Goal: Check status: Check status

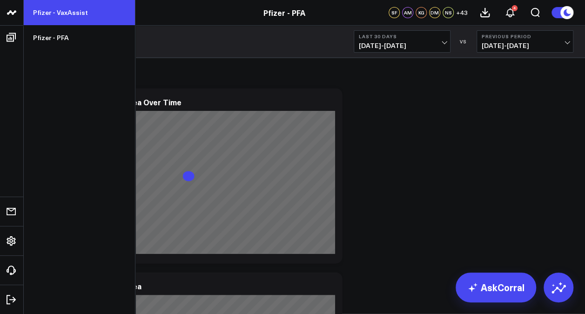
click at [62, 12] on link "Pfizer - VaxAssist" at bounding box center [79, 12] width 111 height 25
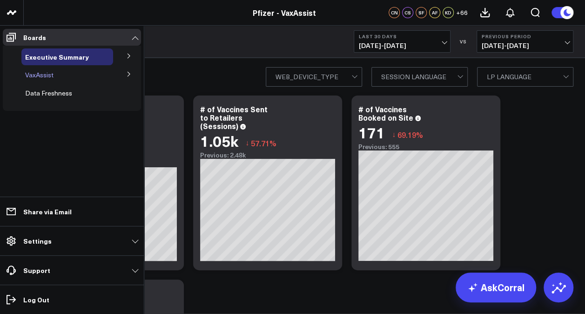
click at [47, 75] on span "VaxAssist" at bounding box center [39, 74] width 28 height 9
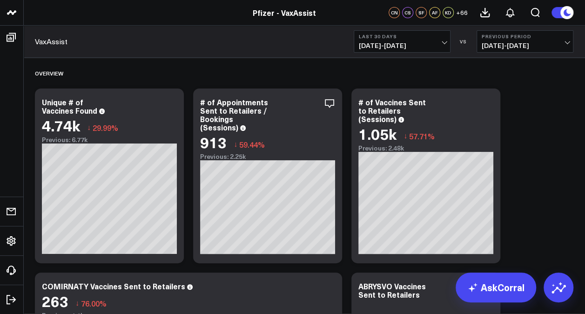
click at [562, 46] on span "[DATE] - [DATE]" at bounding box center [525, 45] width 87 height 7
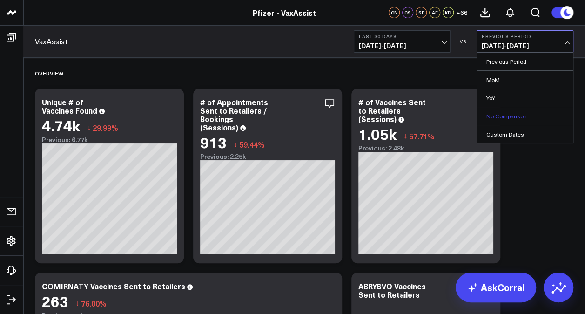
click at [501, 117] on link "No Comparison" at bounding box center [525, 116] width 96 height 18
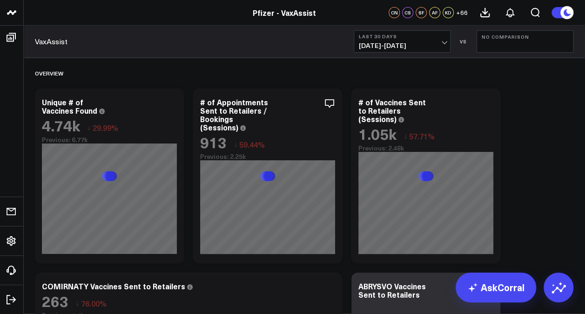
click at [447, 45] on button "Last 30 Days [DATE] - [DATE]" at bounding box center [402, 41] width 97 height 22
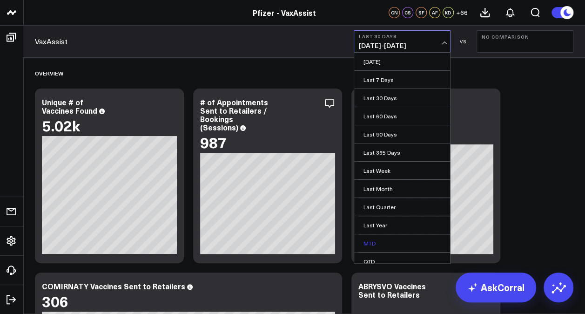
scroll to position [41, 0]
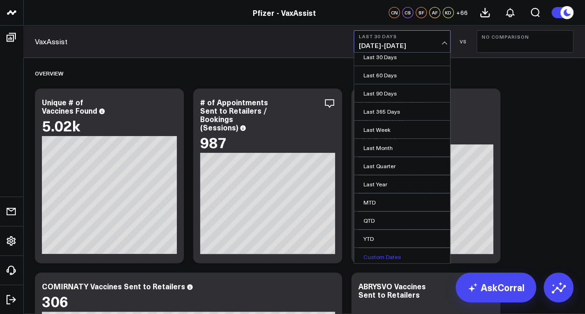
click at [378, 251] on link "Custom Dates" at bounding box center [402, 257] width 96 height 18
select select "7"
select select "2025"
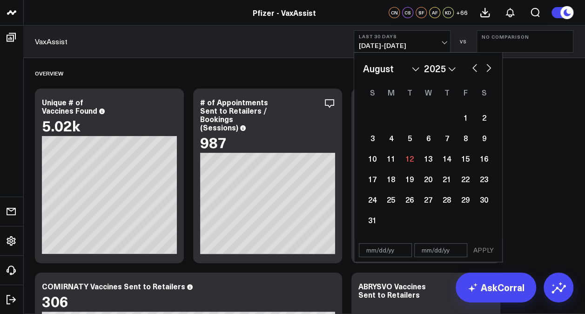
click at [450, 70] on select "2026 2025 2024 2023 2022 2021 2020 2019 2018 2017 2016 2015 2014 2013 2012 2011…" at bounding box center [440, 68] width 32 height 14
select select "7"
select select "2024"
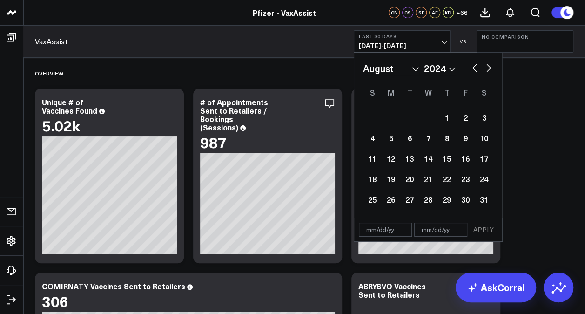
click at [415, 72] on select "January February March April May June July August September October November De…" at bounding box center [391, 68] width 56 height 14
select select "8"
select select "2024"
click at [368, 115] on div "1" at bounding box center [372, 117] width 19 height 19
type input "[DATE]"
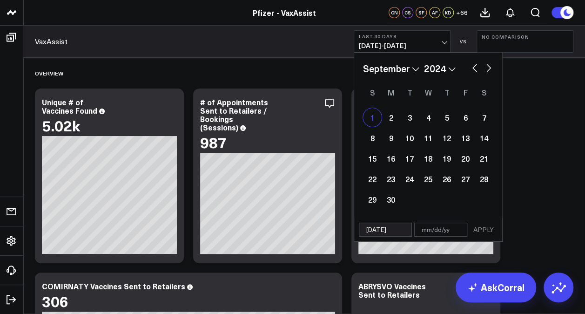
select select "8"
select select "2024"
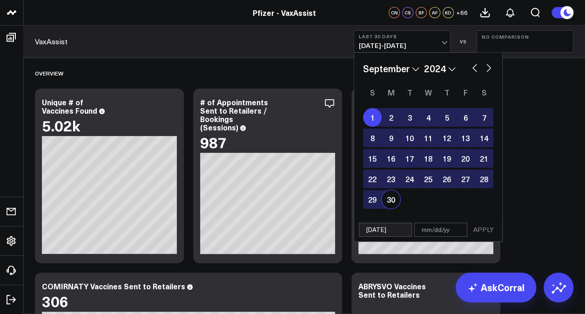
click at [389, 199] on div "30" at bounding box center [391, 199] width 19 height 19
type input "[DATE]"
select select "8"
select select "2024"
click at [482, 229] on button "APPLY" at bounding box center [484, 229] width 28 height 14
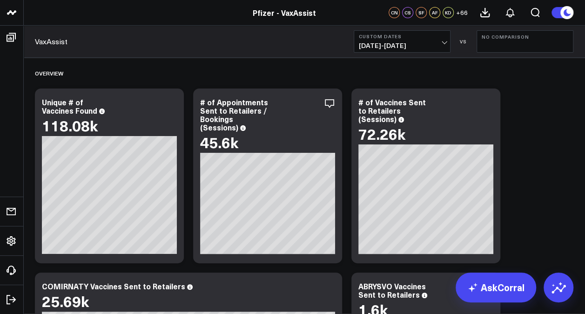
click at [445, 44] on span "[DATE] - [DATE]" at bounding box center [402, 45] width 87 height 7
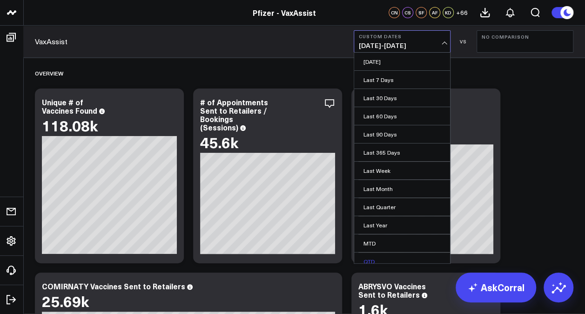
scroll to position [41, 0]
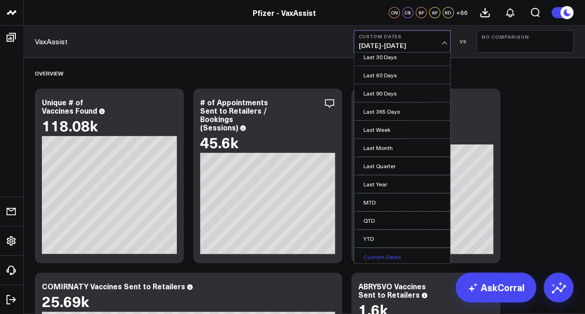
click at [382, 250] on link "Custom Dates" at bounding box center [402, 257] width 96 height 18
select select "7"
select select "2025"
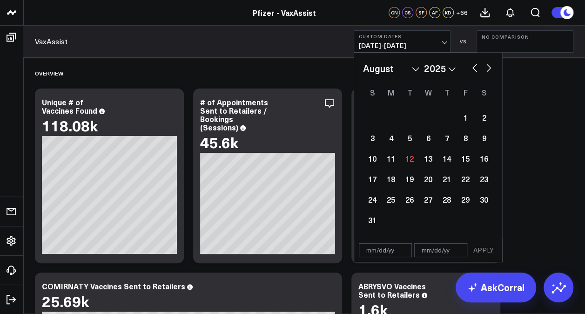
click at [451, 67] on select "2026 2025 2024 2023 2022 2021 2020 2019 2018 2017 2016 2015 2014 2013 2012 2011…" at bounding box center [440, 68] width 32 height 14
select select "7"
select select "2024"
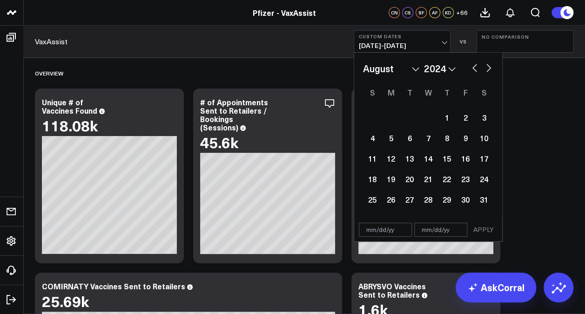
click at [413, 70] on select "January February March April May June July August September October November De…" at bounding box center [391, 68] width 56 height 14
select select "9"
select select "2024"
click at [411, 122] on div "1" at bounding box center [409, 117] width 19 height 19
type input "[DATE]"
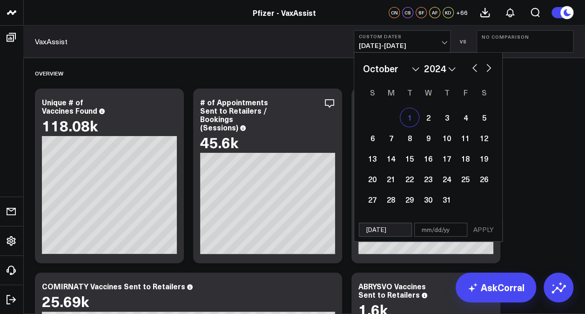
select select "9"
select select "2024"
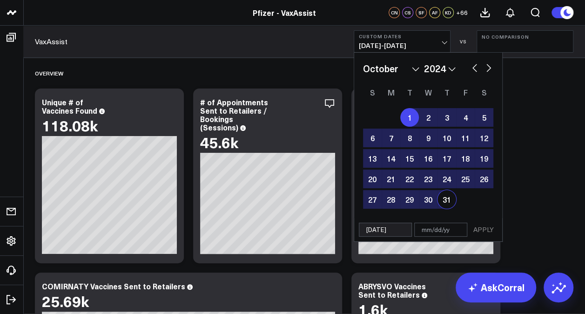
click at [445, 202] on div "31" at bounding box center [446, 199] width 19 height 19
type input "[DATE]"
select select "9"
select select "2024"
click at [482, 225] on button "APPLY" at bounding box center [484, 229] width 28 height 14
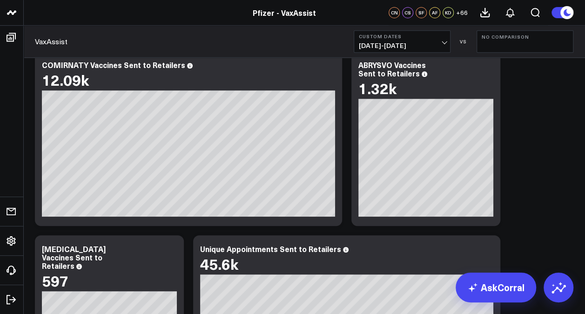
click at [444, 48] on span "[DATE] - [DATE]" at bounding box center [402, 45] width 87 height 7
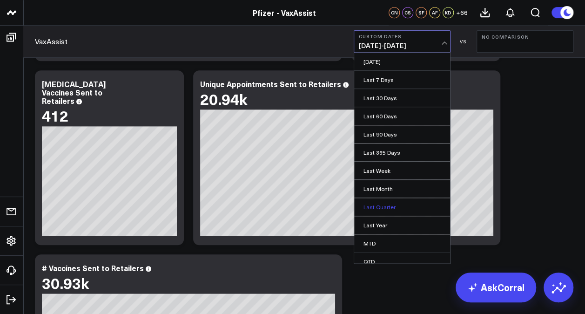
scroll to position [41, 0]
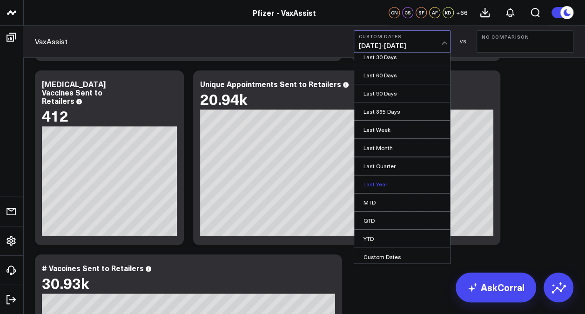
click at [377, 186] on link "Last Year" at bounding box center [402, 184] width 96 height 18
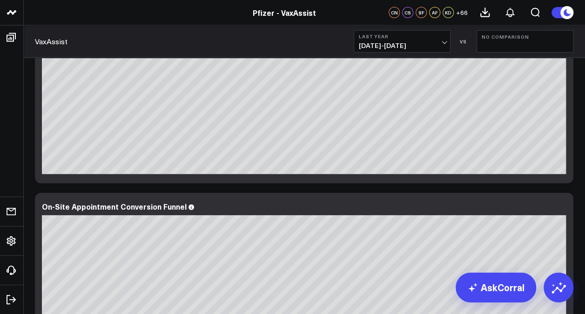
scroll to position [3016, 0]
